Goal: Communication & Community: Answer question/provide support

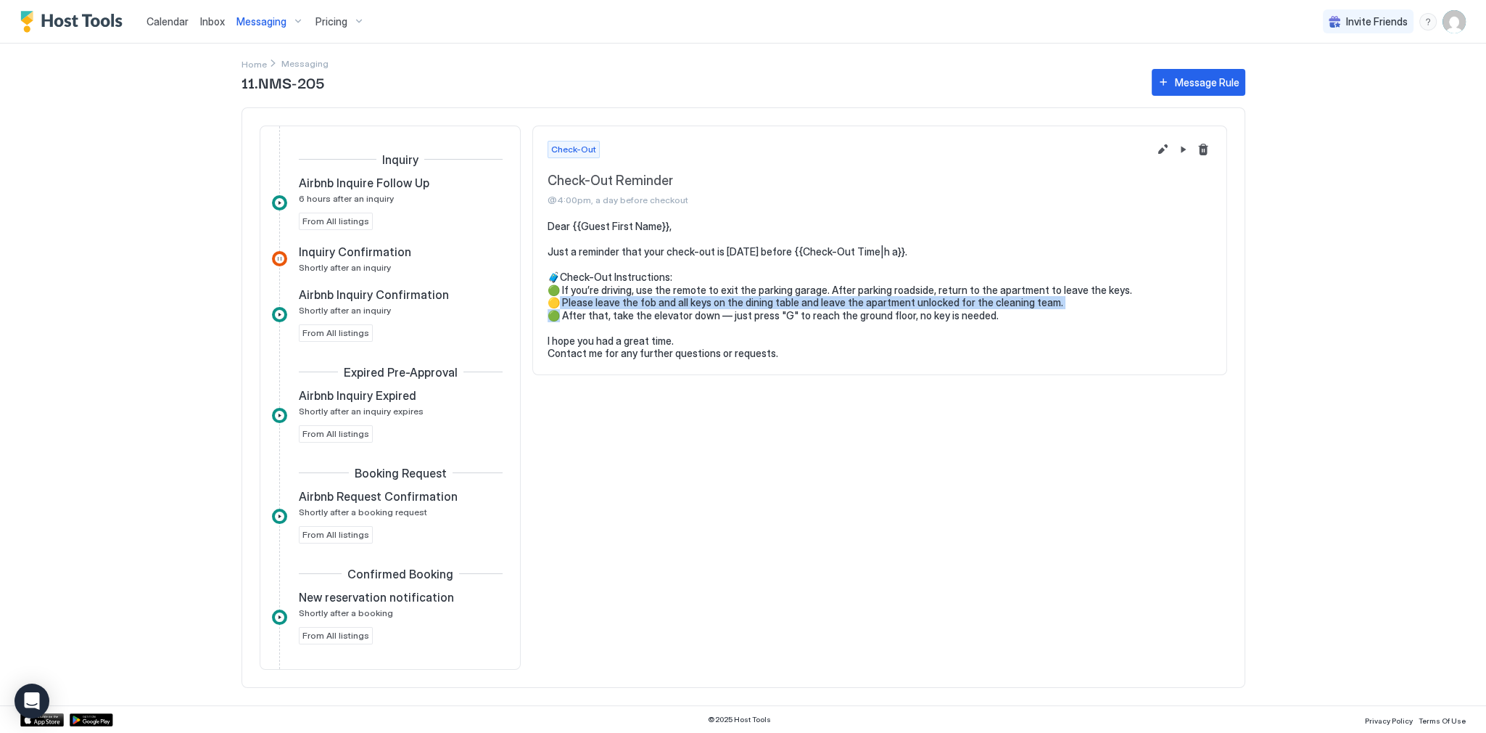
scroll to position [929, 0]
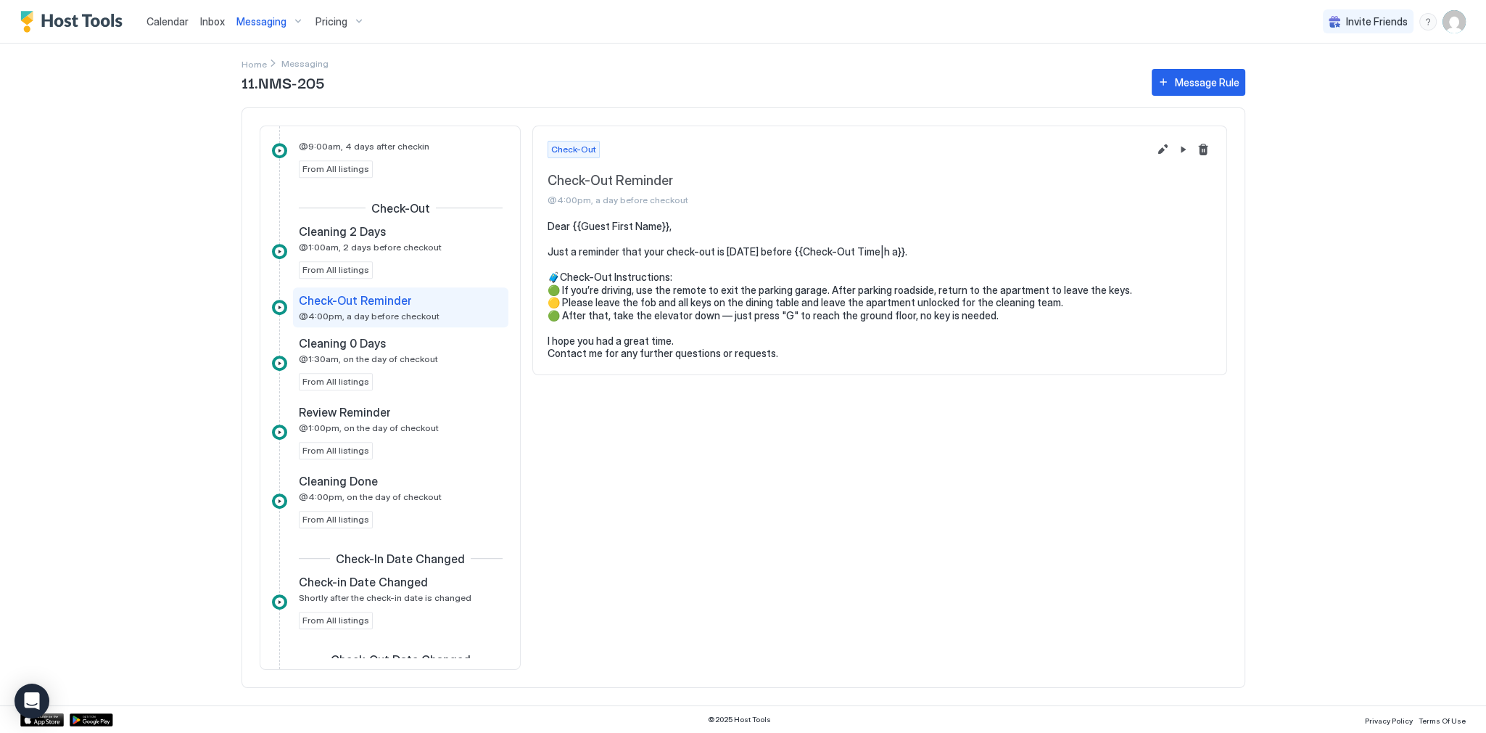
click at [746, 286] on pre "Dear {{Guest First Name}}, Just a reminder that your check-out is [DATE] before…" at bounding box center [880, 290] width 665 height 140
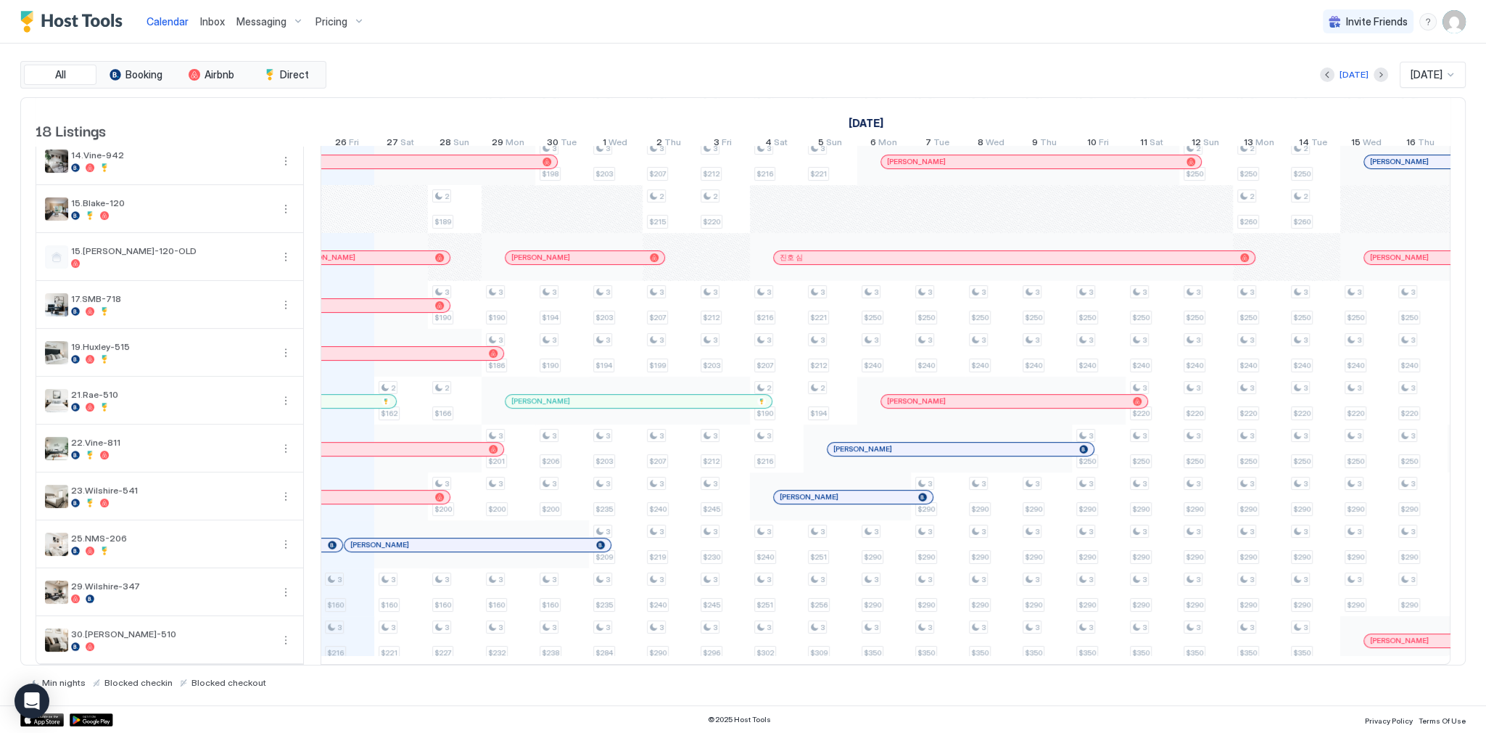
scroll to position [0, 806]
drag, startPoint x: 682, startPoint y: 81, endPoint x: 708, endPoint y: 97, distance: 31.0
click at [682, 81] on div "[DATE] [DATE]" at bounding box center [897, 75] width 1137 height 26
click at [498, 59] on div "All Booking Airbnb Direct [DATE] [DATE] 18 Listings [DATE] [DATE] [DATE] 11 Thu…" at bounding box center [743, 375] width 1446 height 662
click at [209, 15] on span "Inbox" at bounding box center [212, 21] width 25 height 12
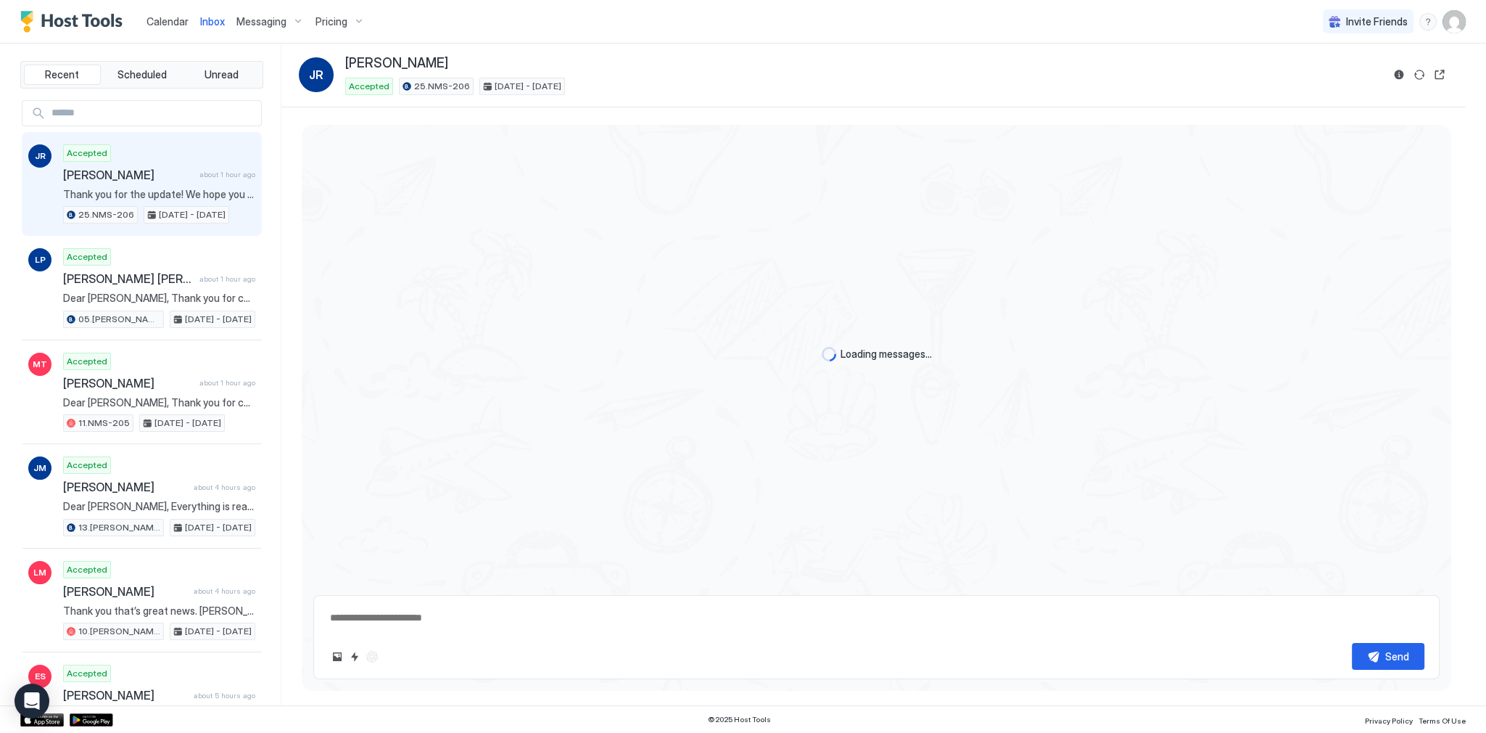
click at [162, 3] on button "Calendar" at bounding box center [168, 21] width 54 height 43
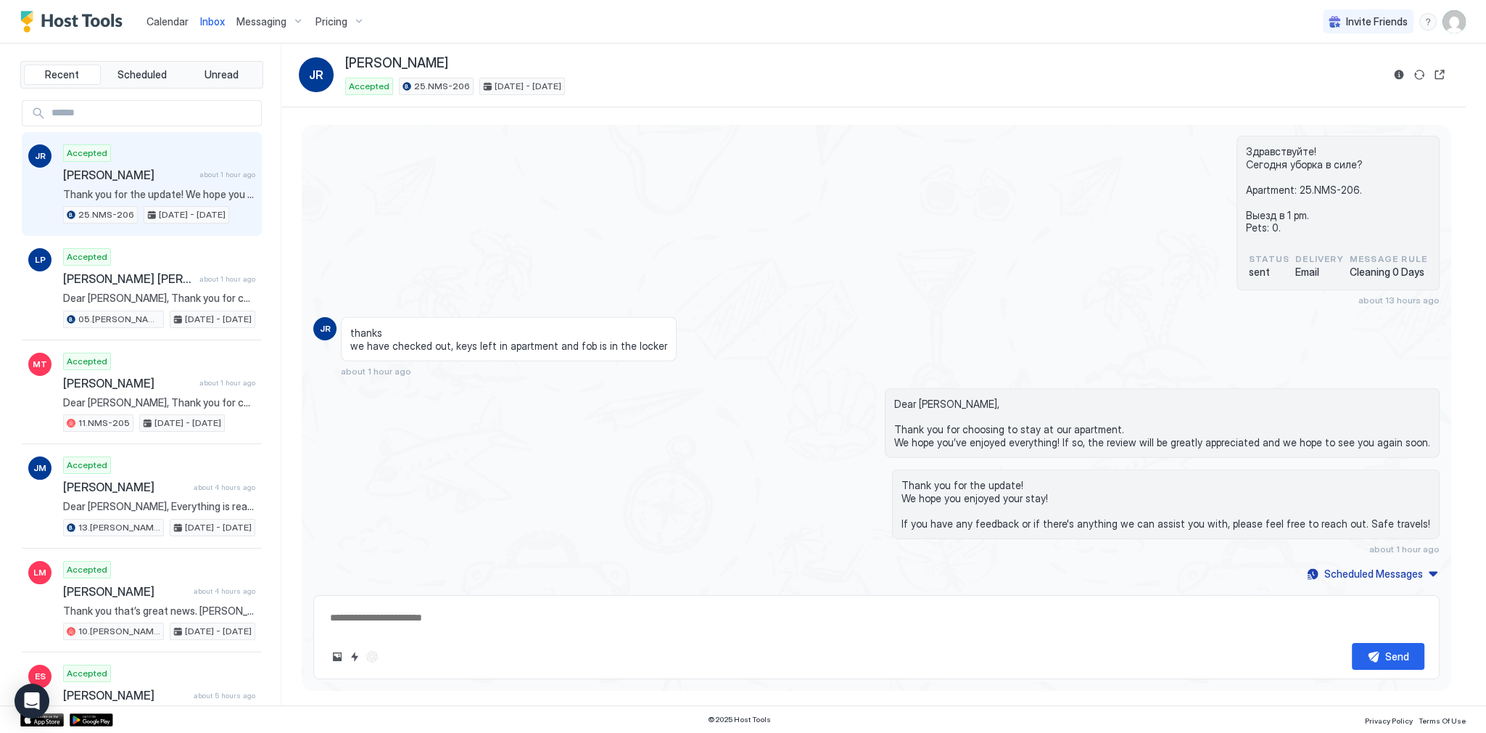
click at [157, 1] on button "Calendar" at bounding box center [168, 21] width 54 height 43
click at [164, 12] on div "Calendar" at bounding box center [168, 21] width 54 height 27
click at [154, 11] on div "Calendar" at bounding box center [168, 21] width 54 height 27
click at [158, 17] on span "Calendar" at bounding box center [168, 21] width 42 height 12
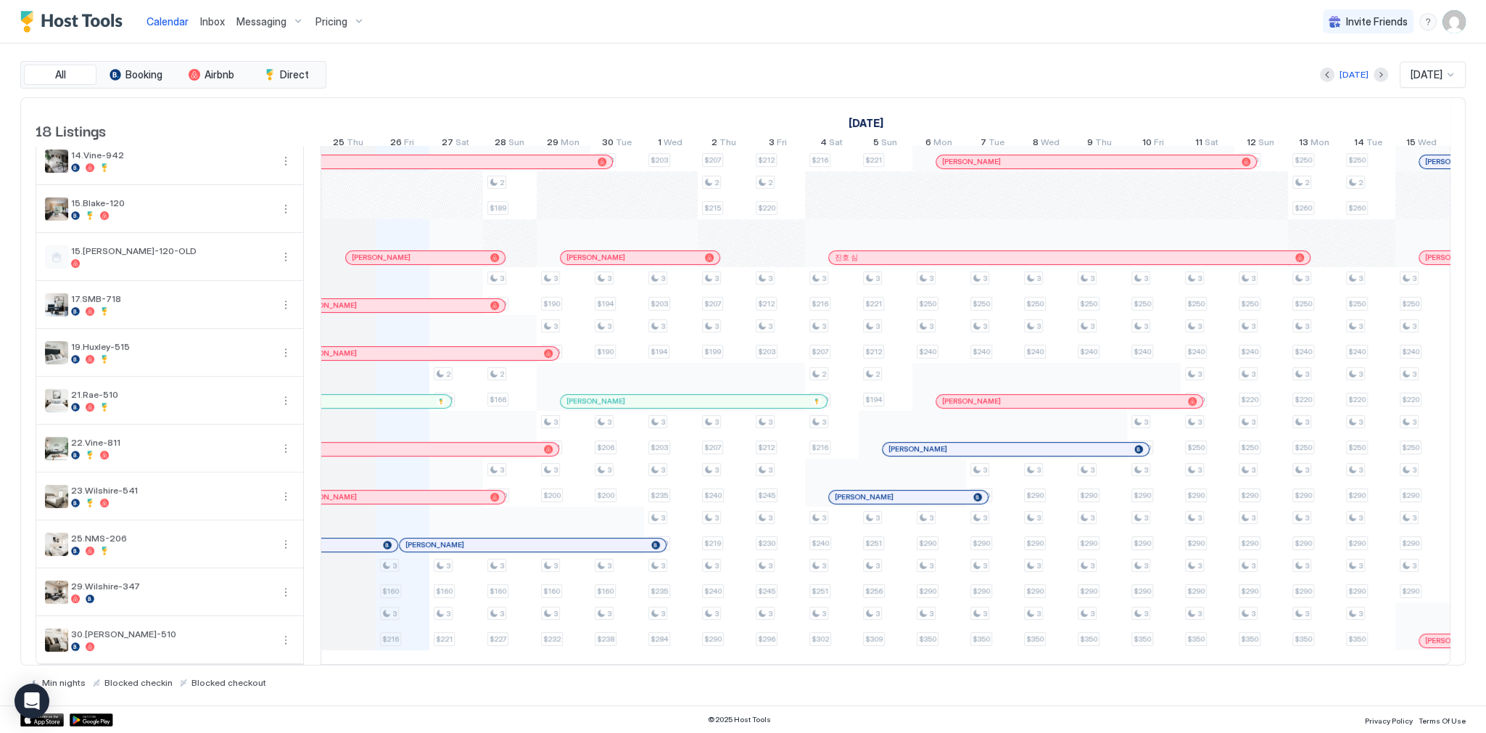
scroll to position [0, 574]
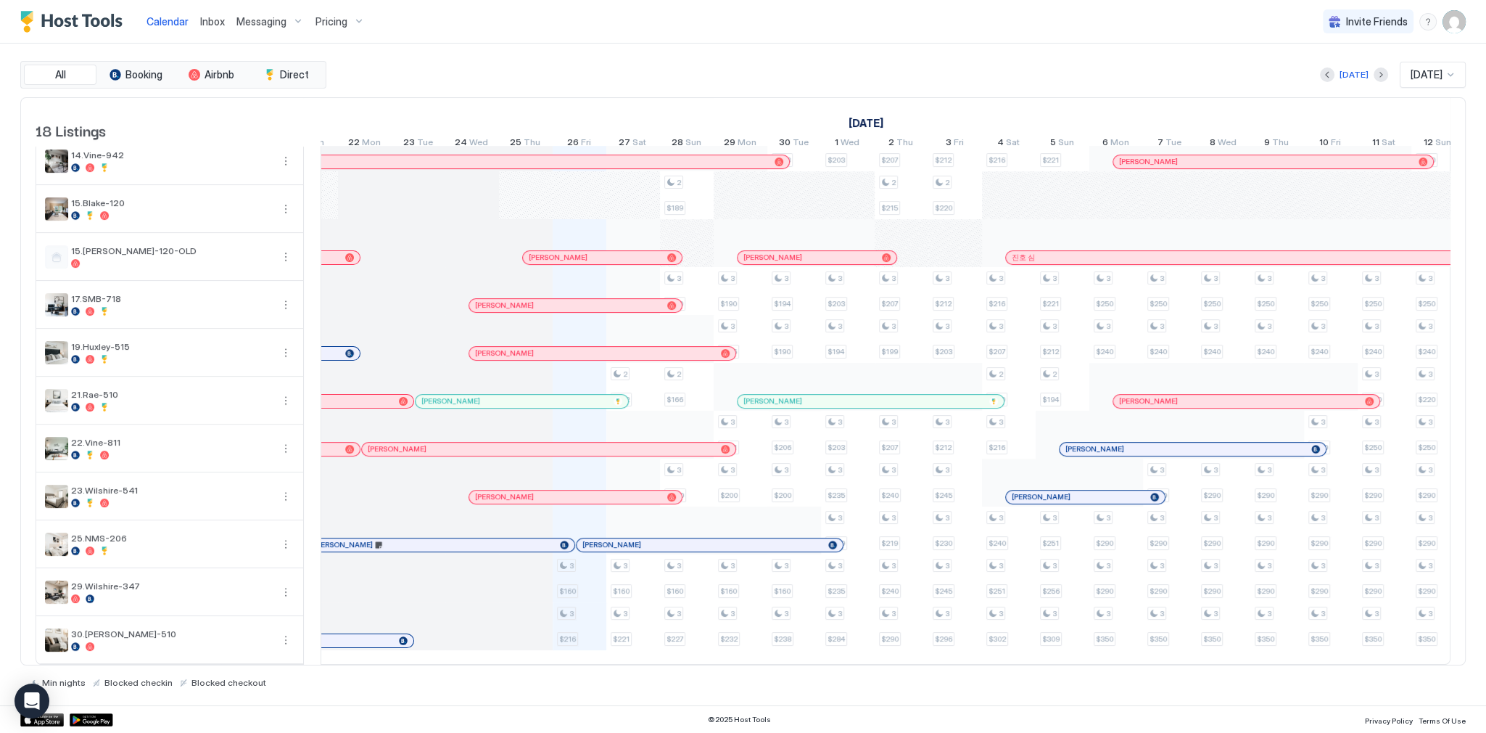
click at [0, 0] on div at bounding box center [0, 0] width 0 height 0
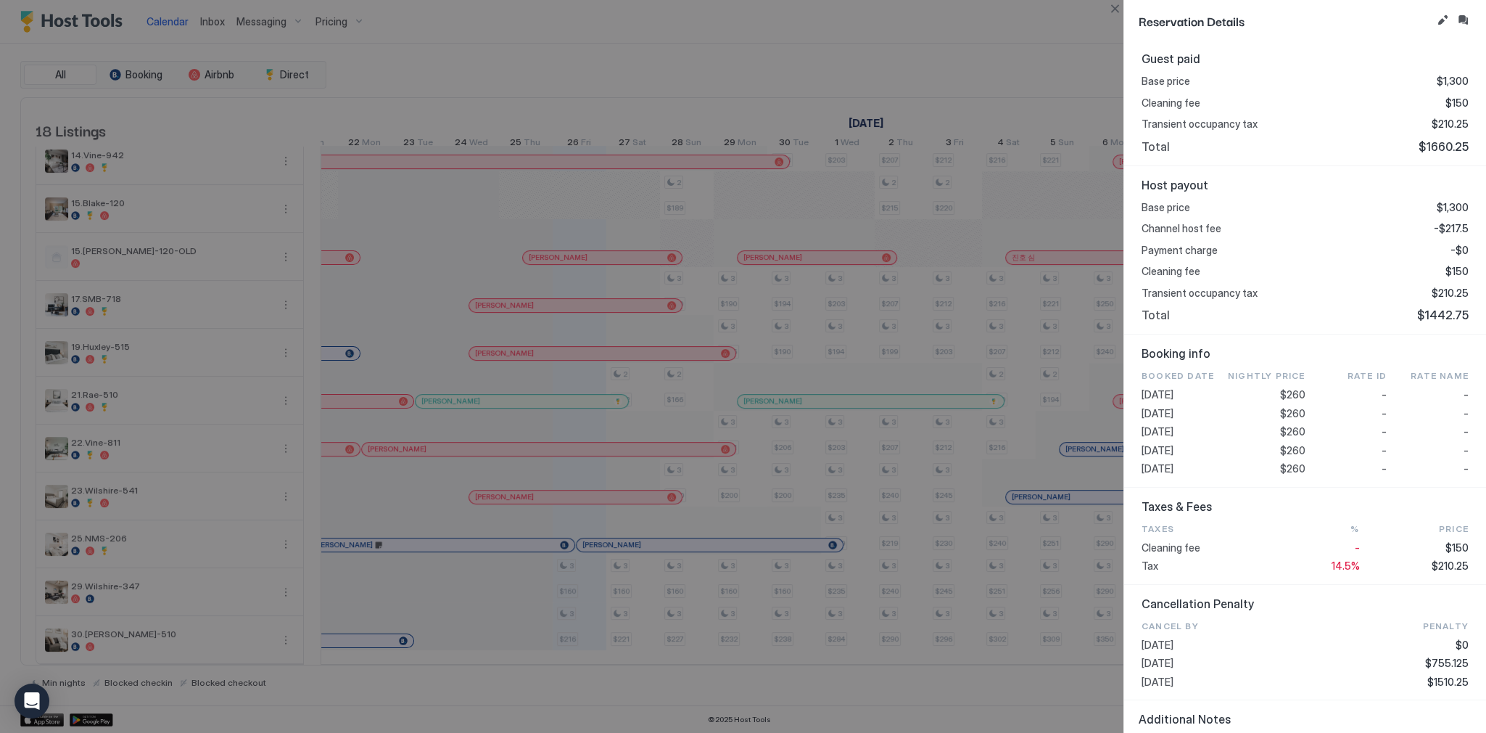
scroll to position [0, 0]
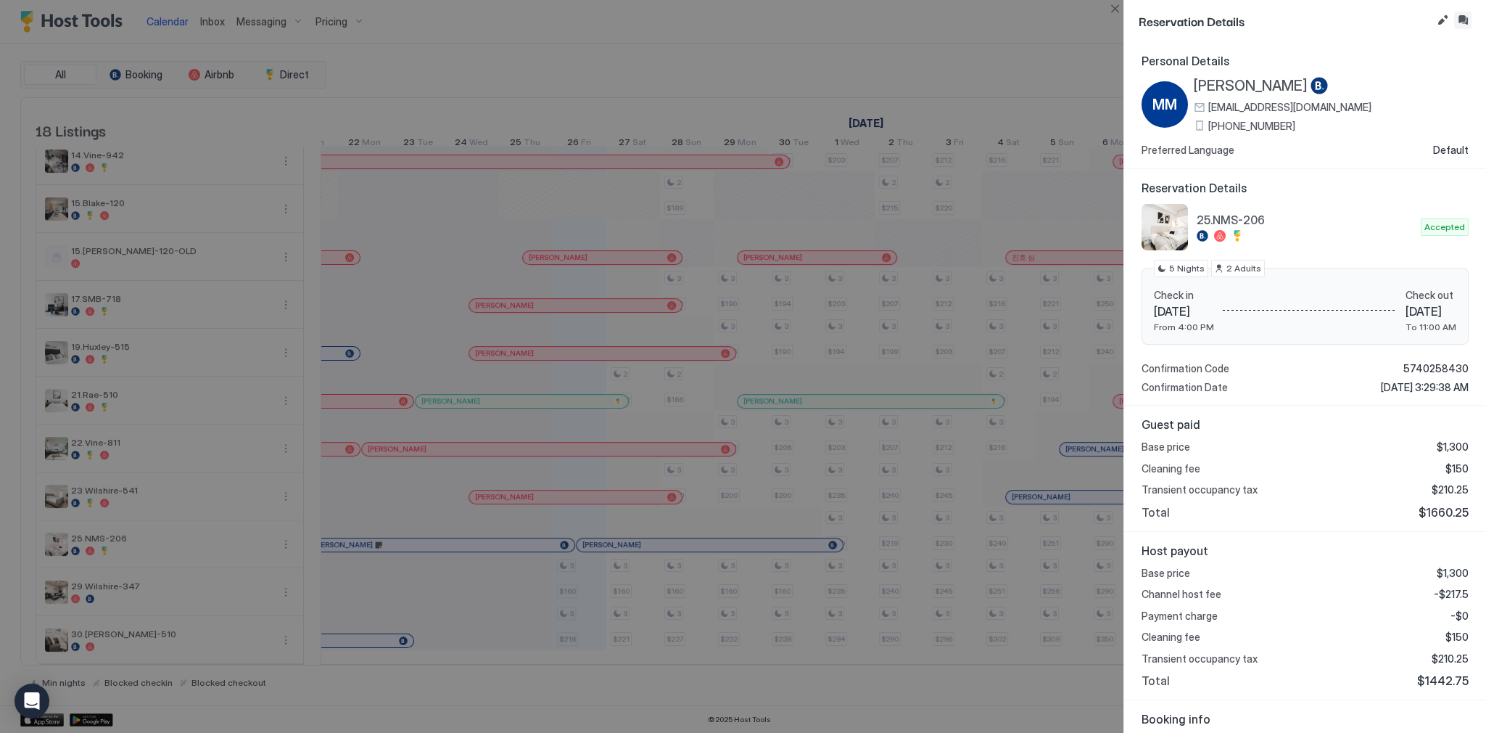
click at [1467, 20] on button "Inbox" at bounding box center [1463, 20] width 17 height 17
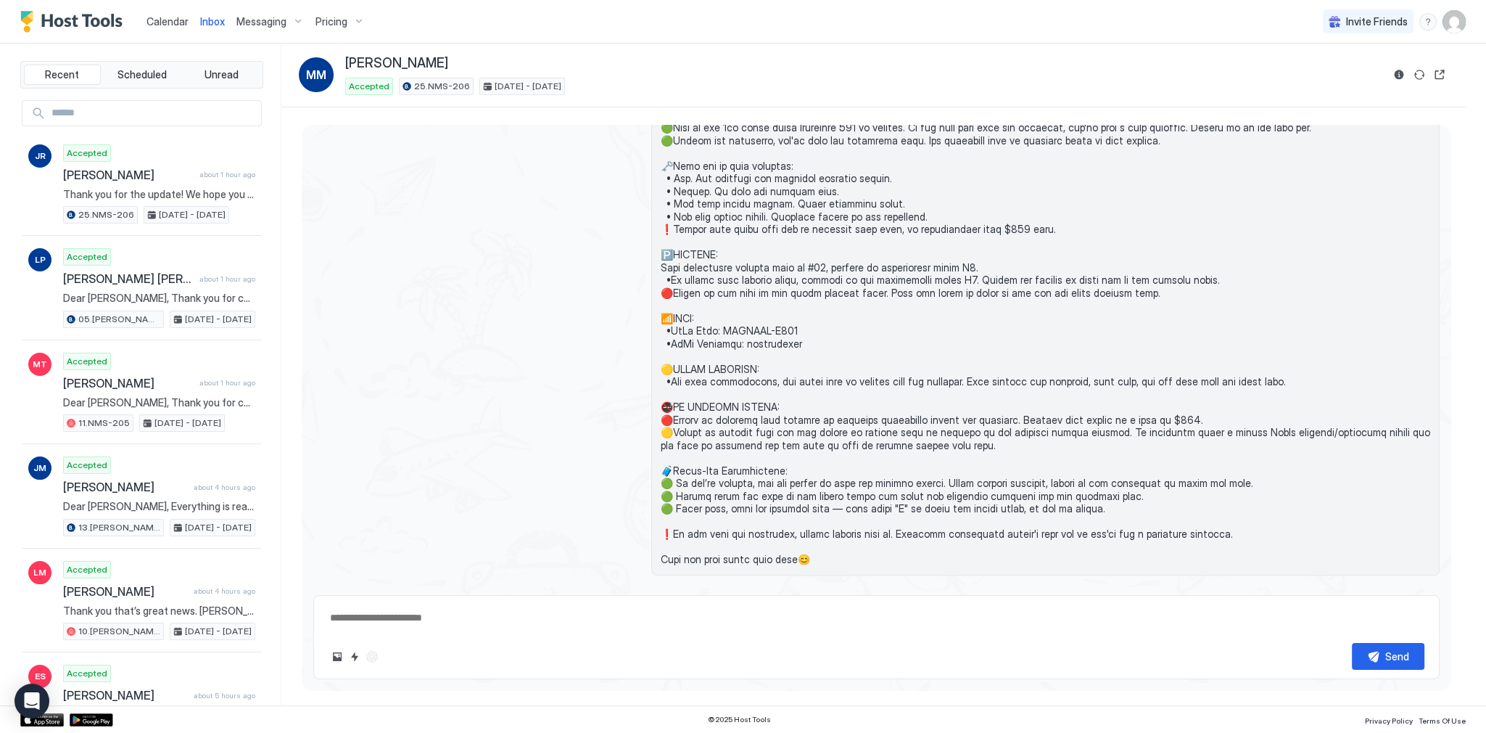
scroll to position [1692, 0]
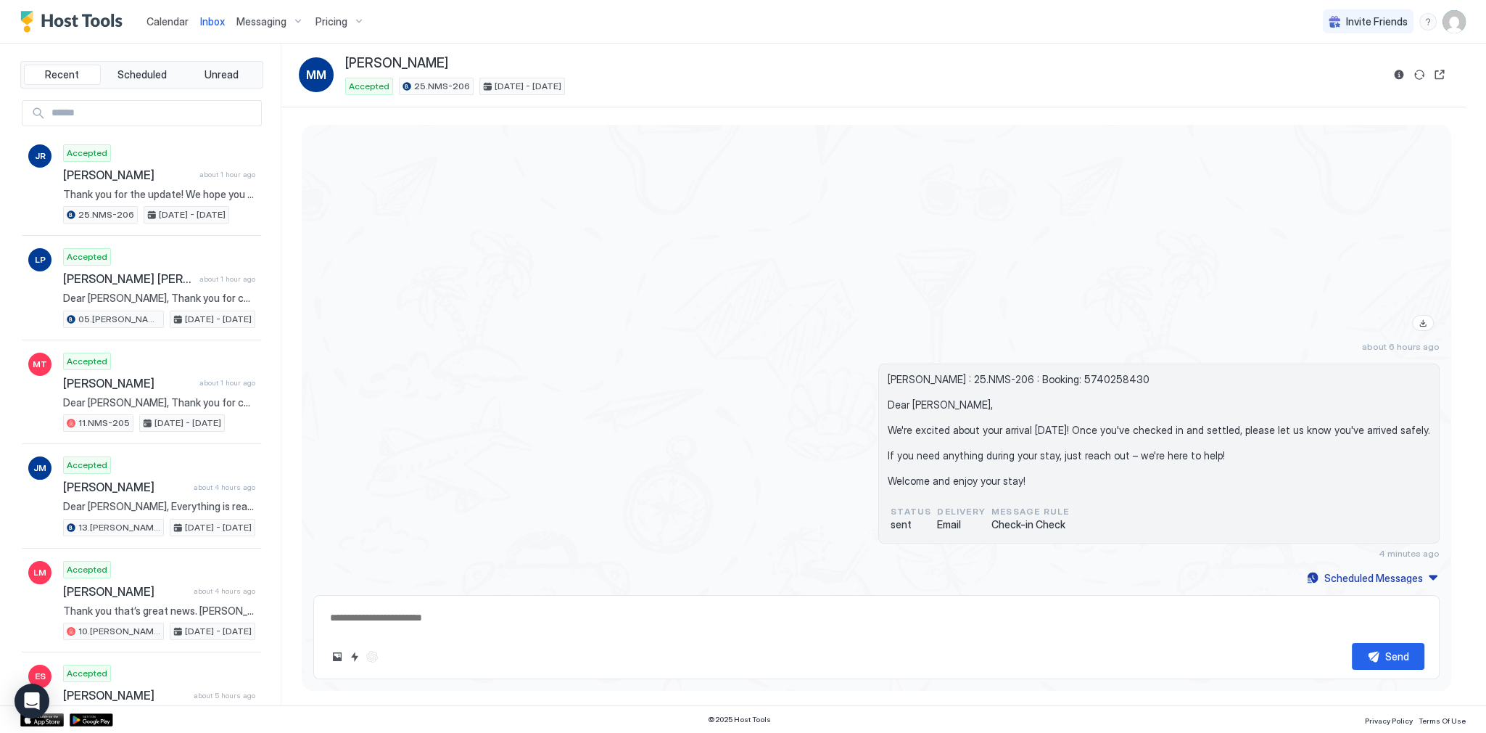
click at [950, 402] on span "[PERSON_NAME] : 25.NMS-206 : Booking: 5740258430 Dear [PERSON_NAME], We're exci…" at bounding box center [1159, 430] width 543 height 115
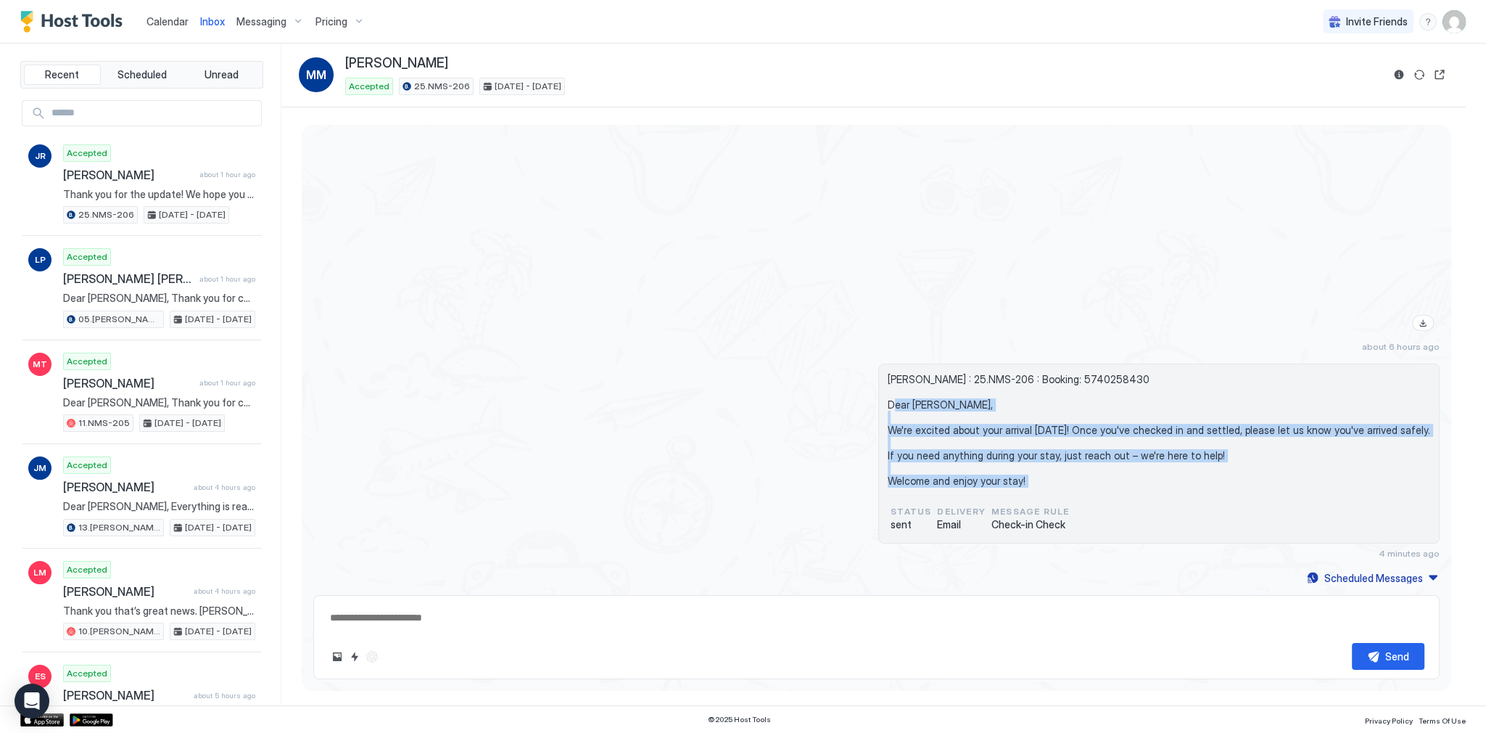
drag, startPoint x: 950, startPoint y: 402, endPoint x: 975, endPoint y: 482, distance: 83.7
click at [975, 482] on span "[PERSON_NAME] : 25.NMS-206 : Booking: 5740258430 Dear [PERSON_NAME], We're exci…" at bounding box center [1159, 430] width 543 height 115
copy span "Dear [PERSON_NAME], We're excited about your arrival [DATE]! Once you've checke…"
click at [736, 621] on textarea at bounding box center [877, 617] width 1096 height 27
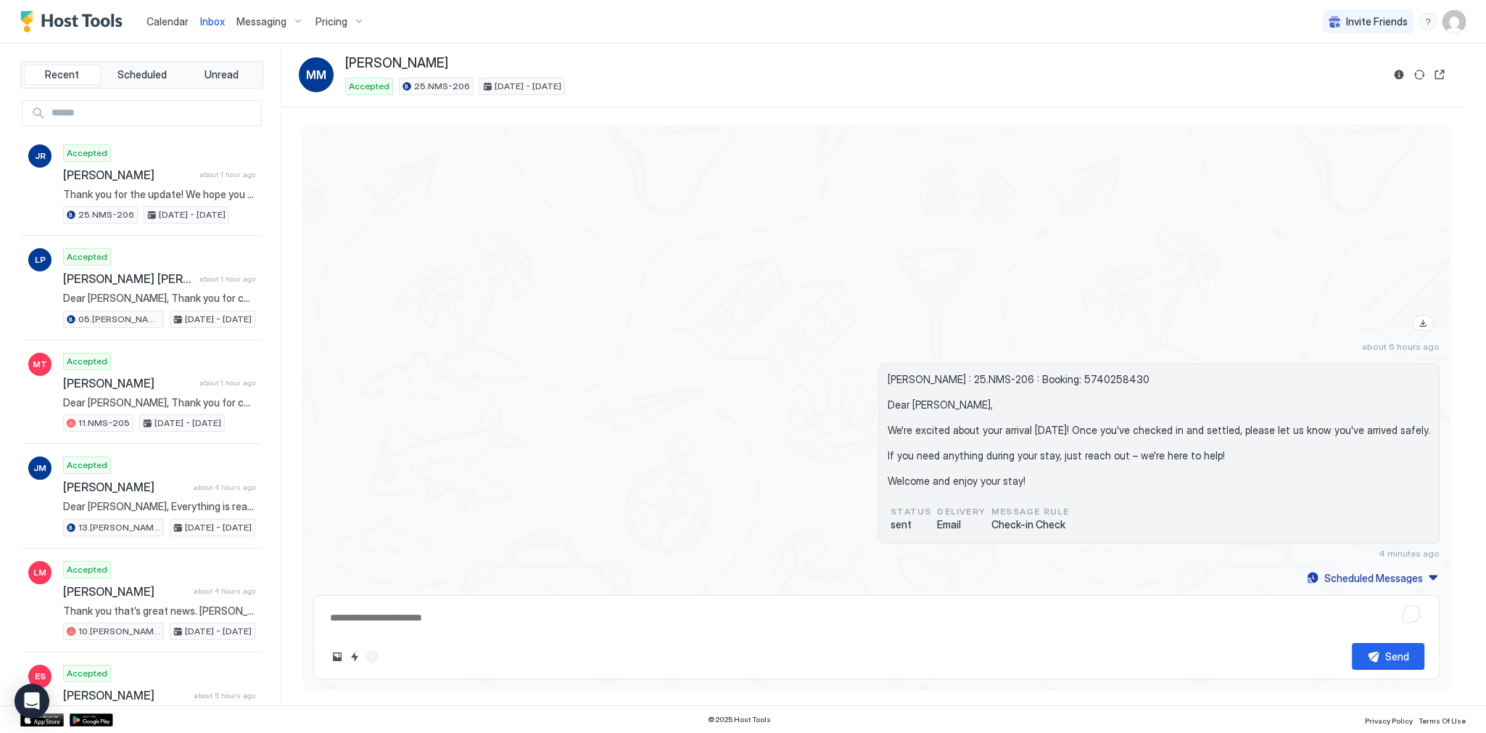
paste textarea "**********"
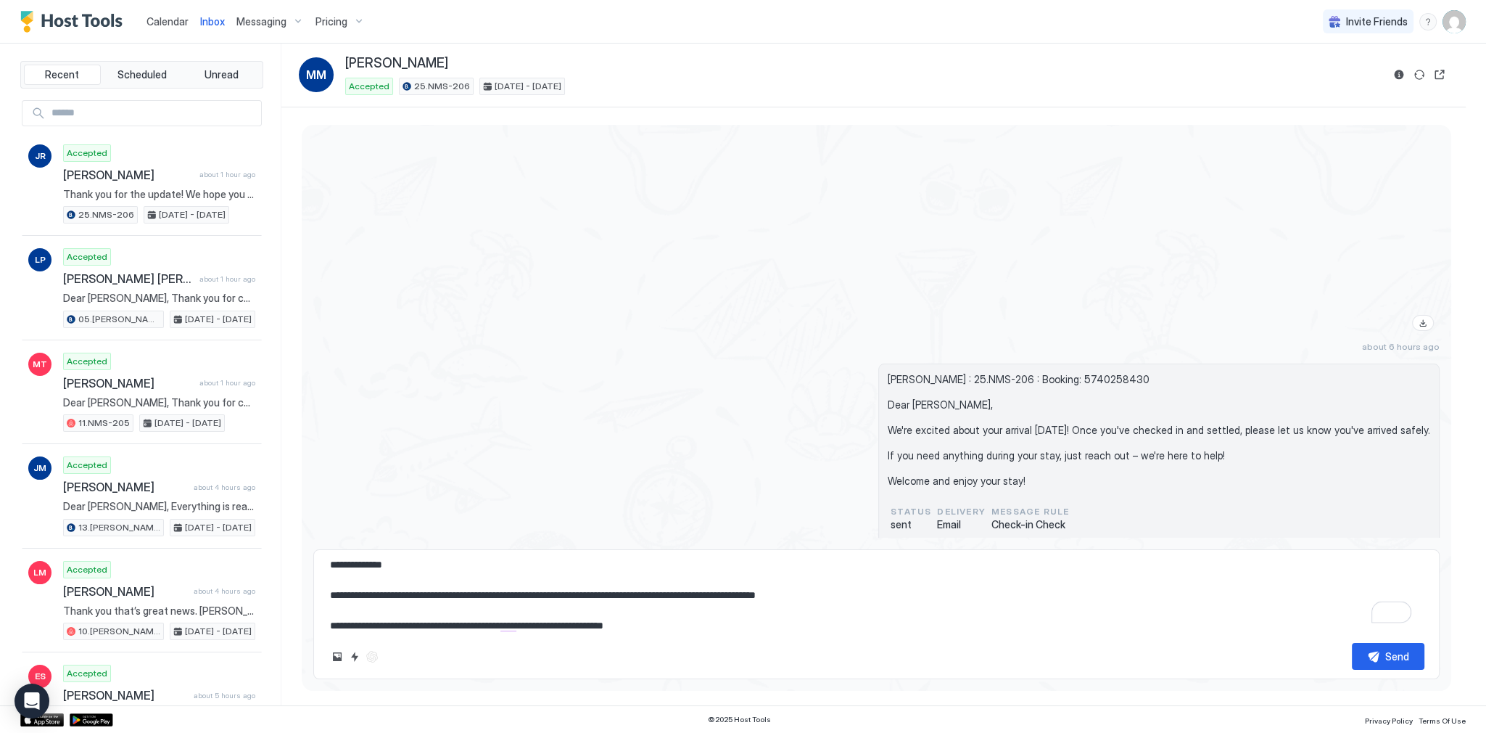
scroll to position [0, 0]
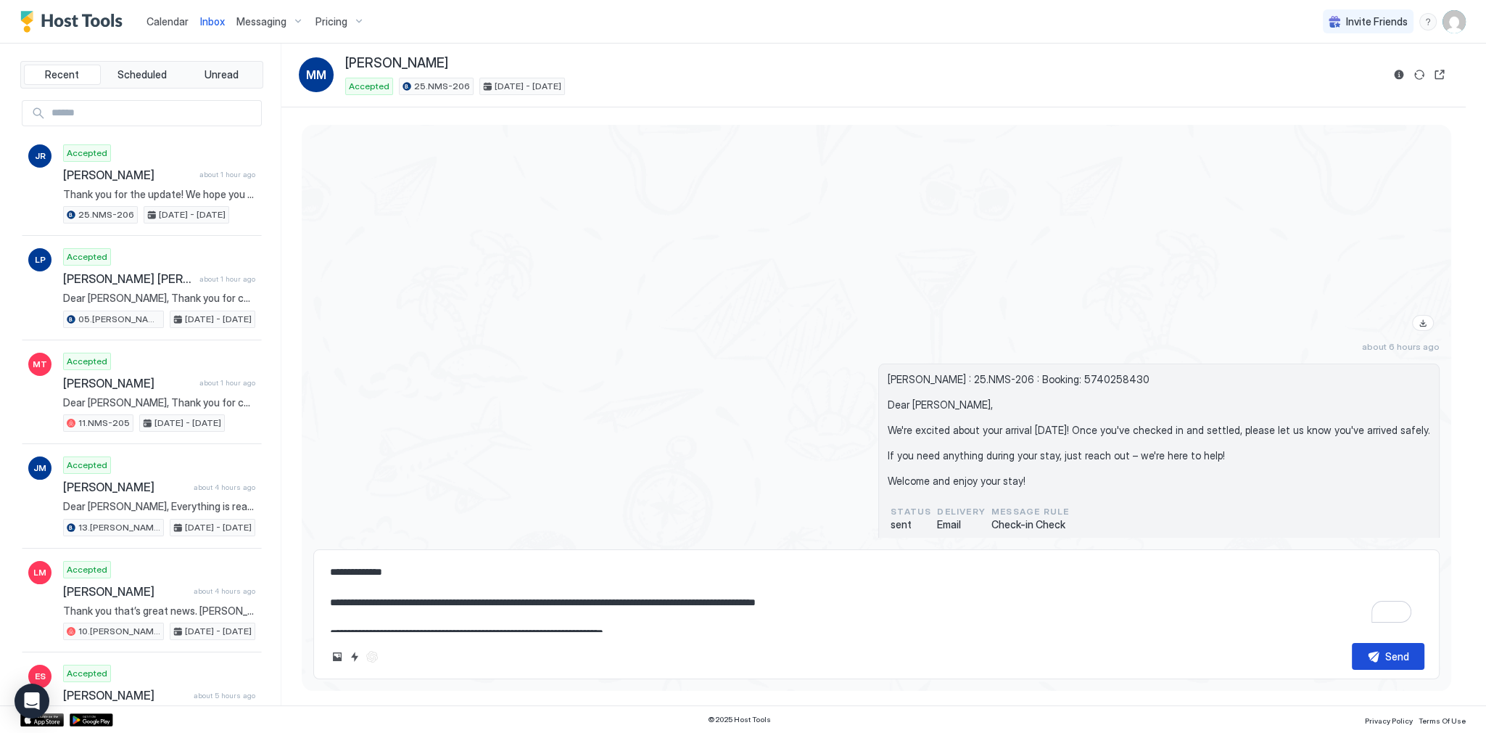
type textarea "**********"
click at [1397, 662] on div "Send" at bounding box center [1398, 656] width 24 height 15
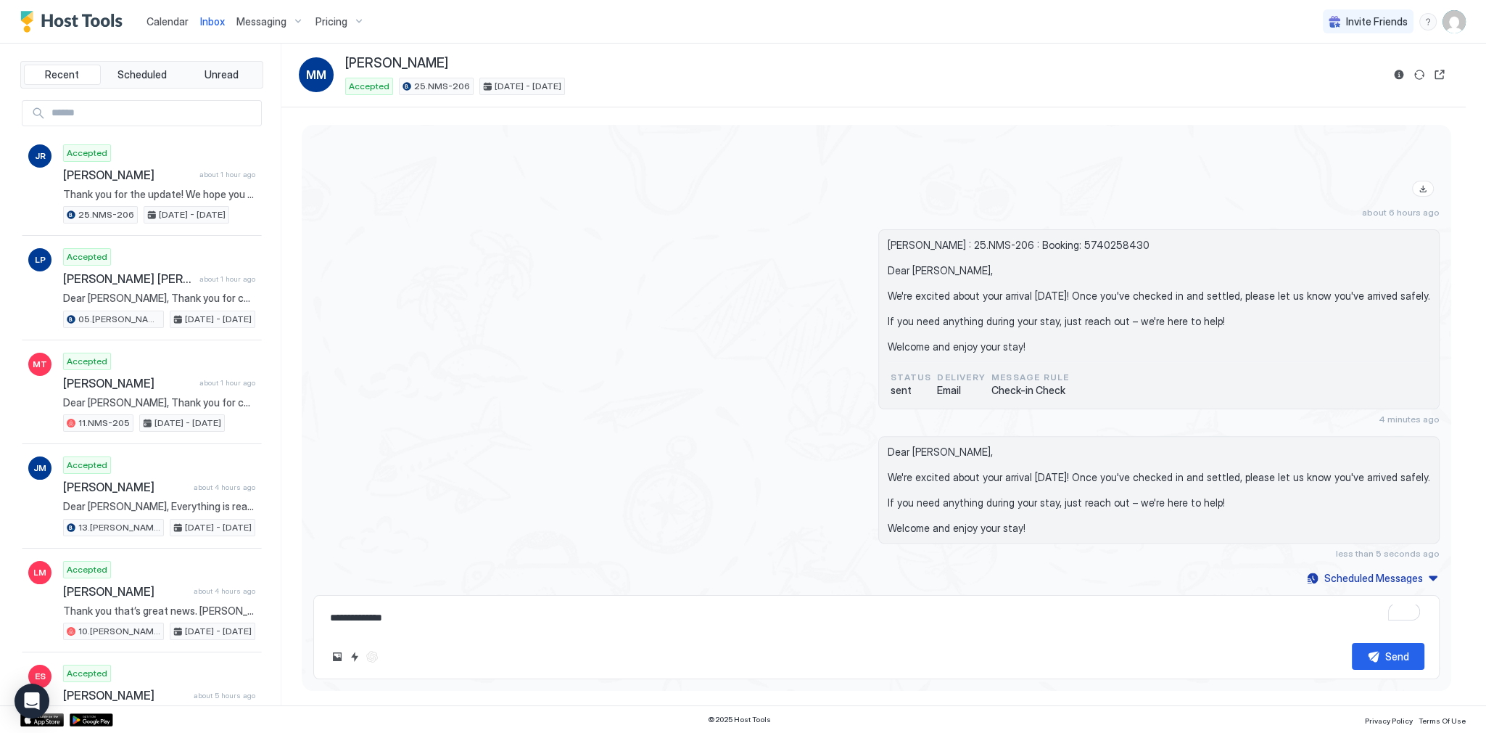
click at [161, 27] on link "Calendar" at bounding box center [168, 21] width 42 height 15
click at [161, 26] on span "Calendar" at bounding box center [168, 21] width 42 height 12
